Goal: Information Seeking & Learning: Find specific fact

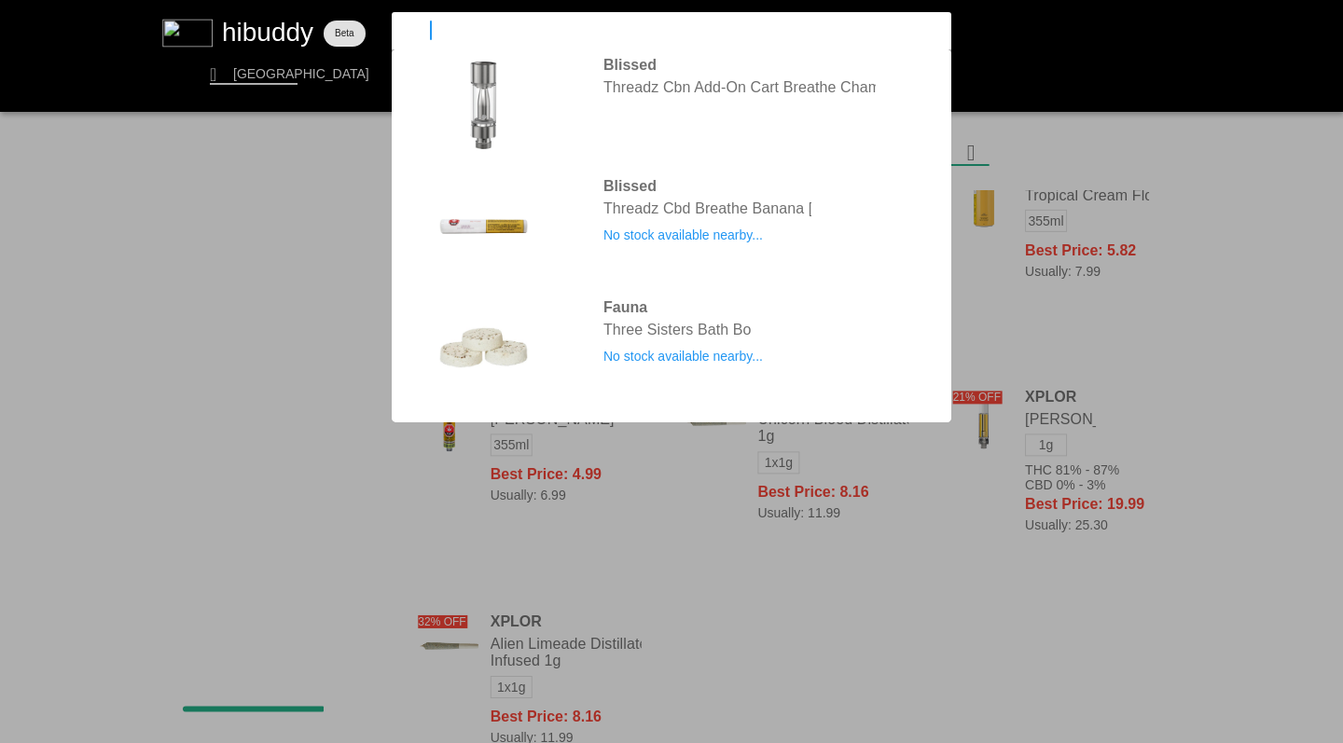
type input "thrifty"
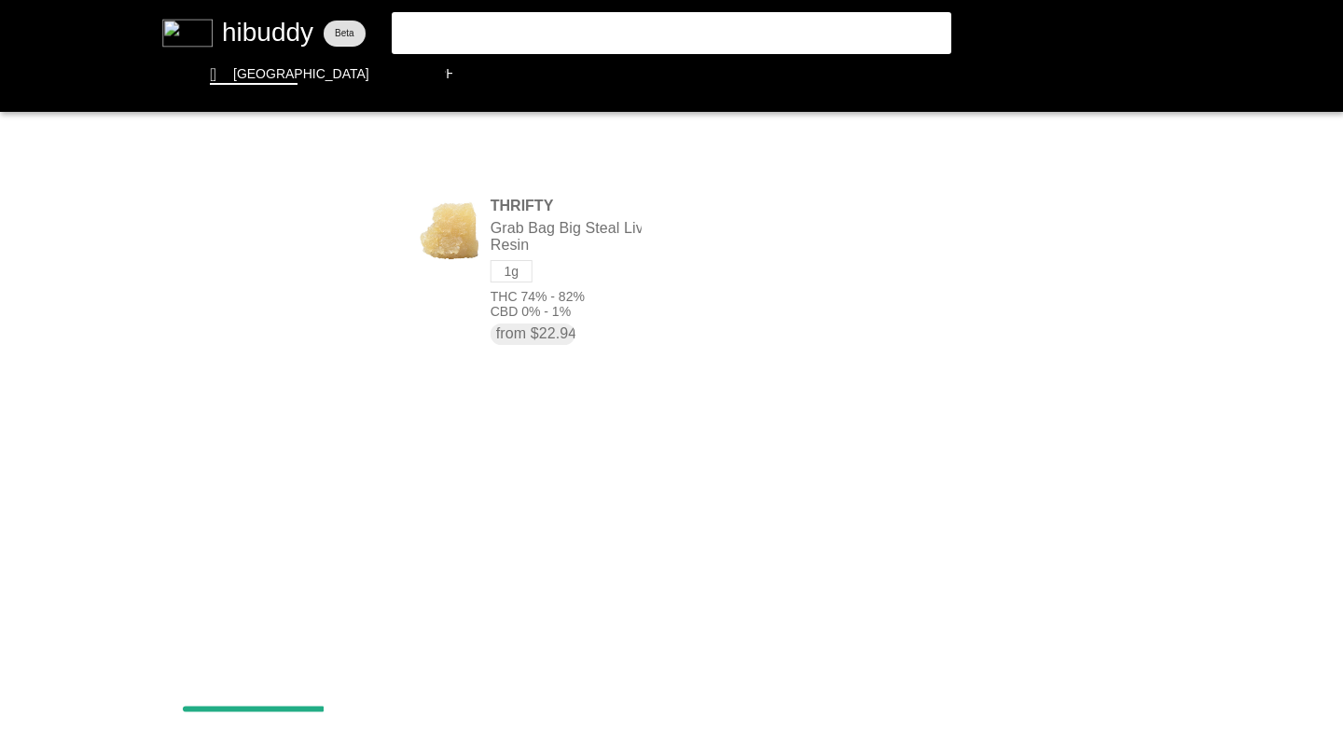
click at [518, 251] on flt-glass-pane at bounding box center [671, 371] width 1343 height 743
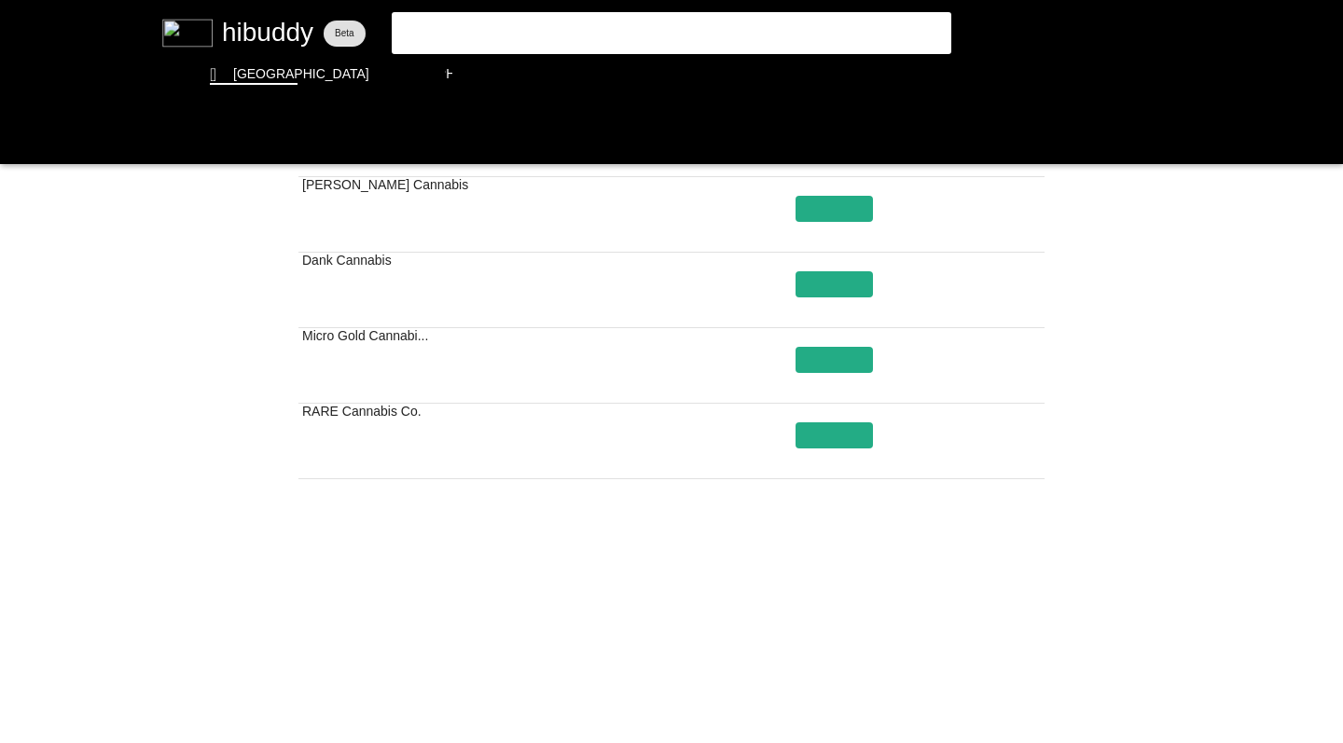
click at [808, 687] on flt-glass-pane at bounding box center [671, 371] width 1343 height 743
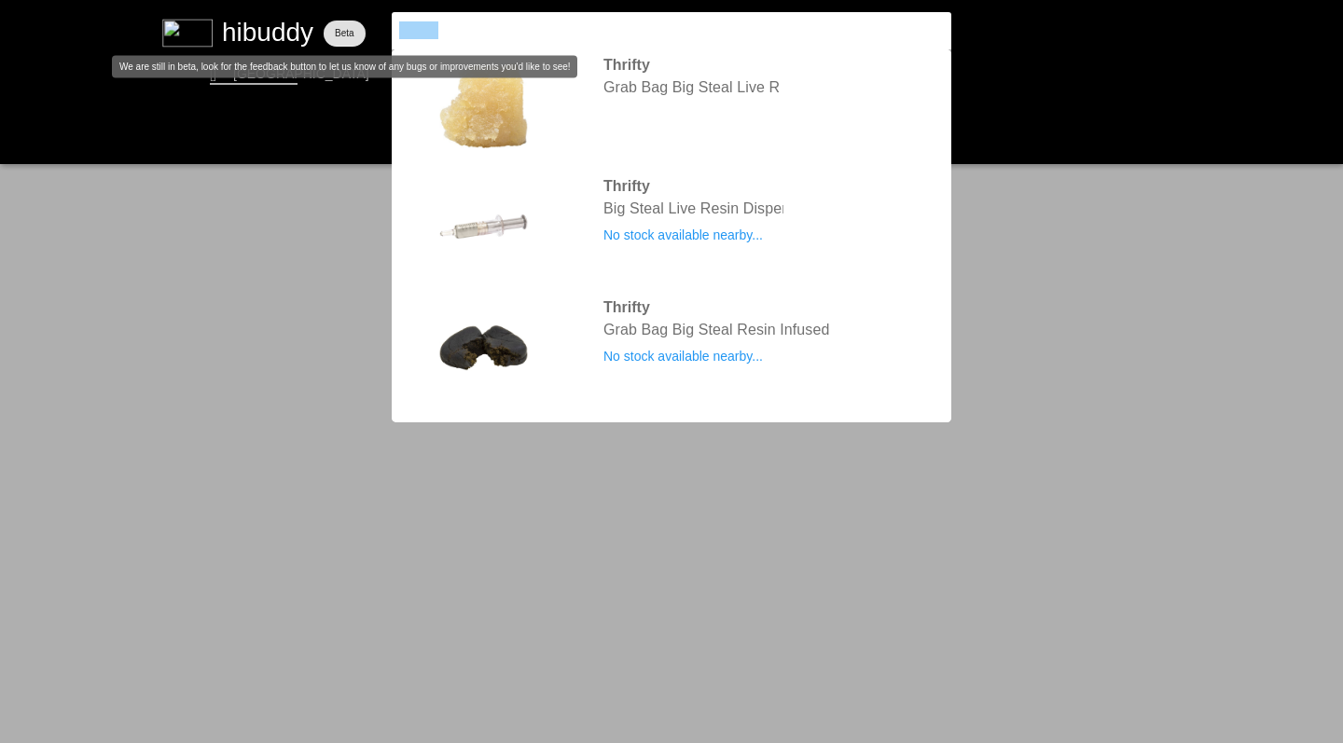
drag, startPoint x: 0, startPoint y: 0, endPoint x: 321, endPoint y: 18, distance: 321.3
click at [321, 18] on flt-glass-pane at bounding box center [671, 371] width 1343 height 743
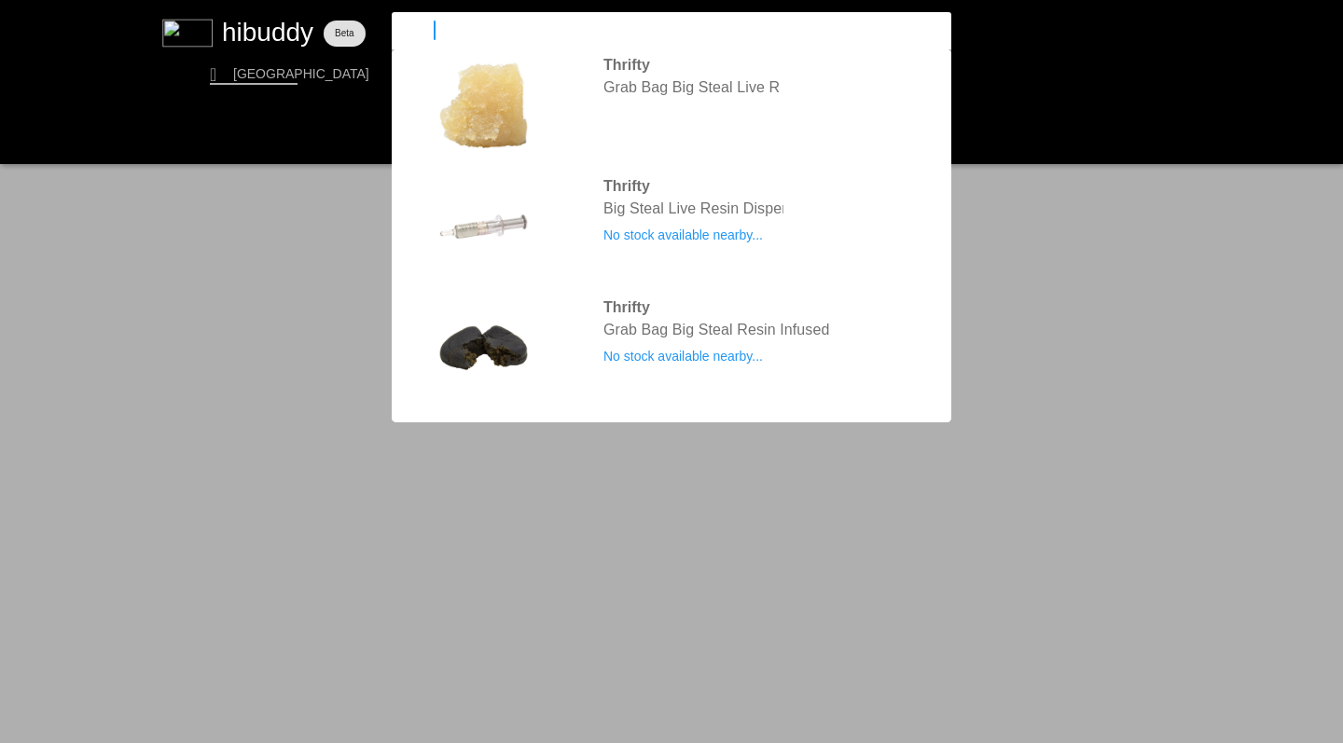
type input "four54"
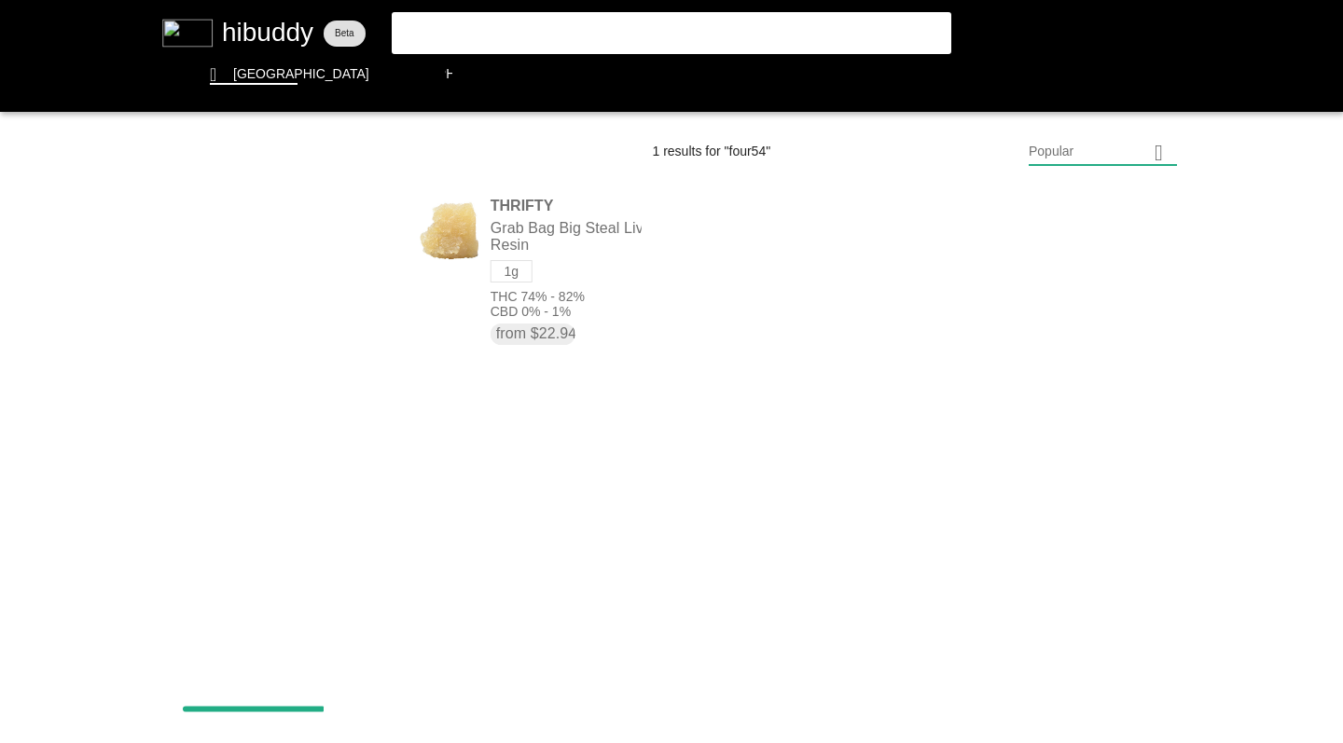
click at [462, 30] on flt-glass-pane at bounding box center [671, 371] width 1343 height 743
